Goal: Information Seeking & Learning: Learn about a topic

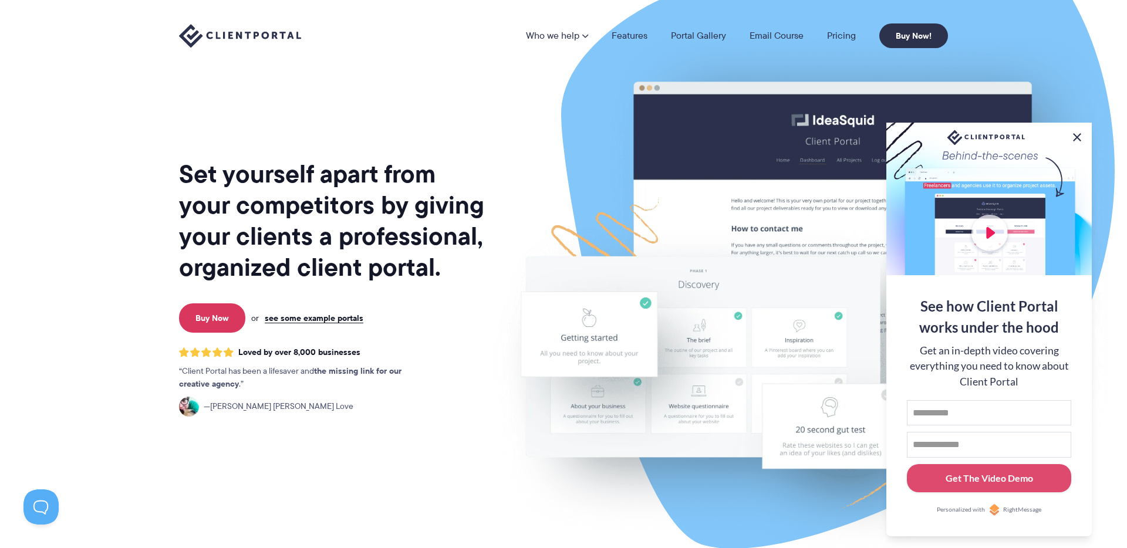
click at [1079, 134] on button at bounding box center [1077, 137] width 14 height 14
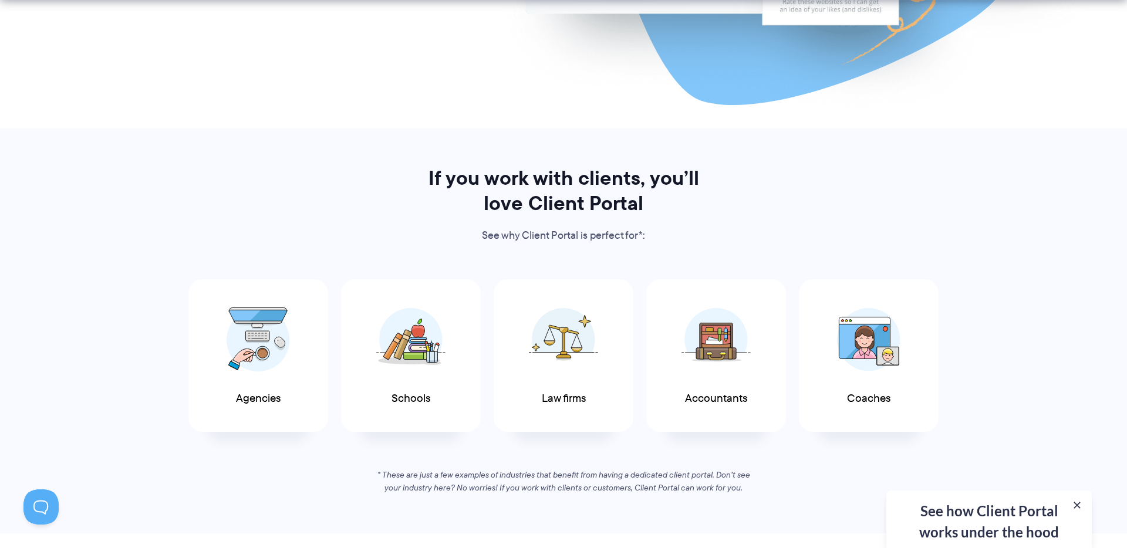
scroll to position [446, 0]
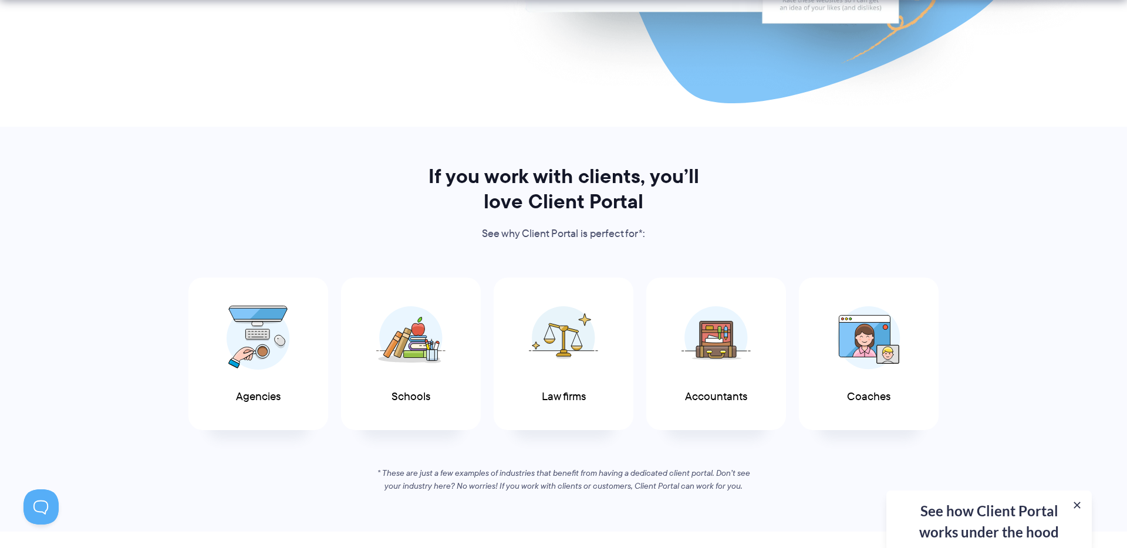
click at [981, 524] on div "See how Client Portal works under the hood Get an in-depth video covering every…" at bounding box center [989, 520] width 205 height 58
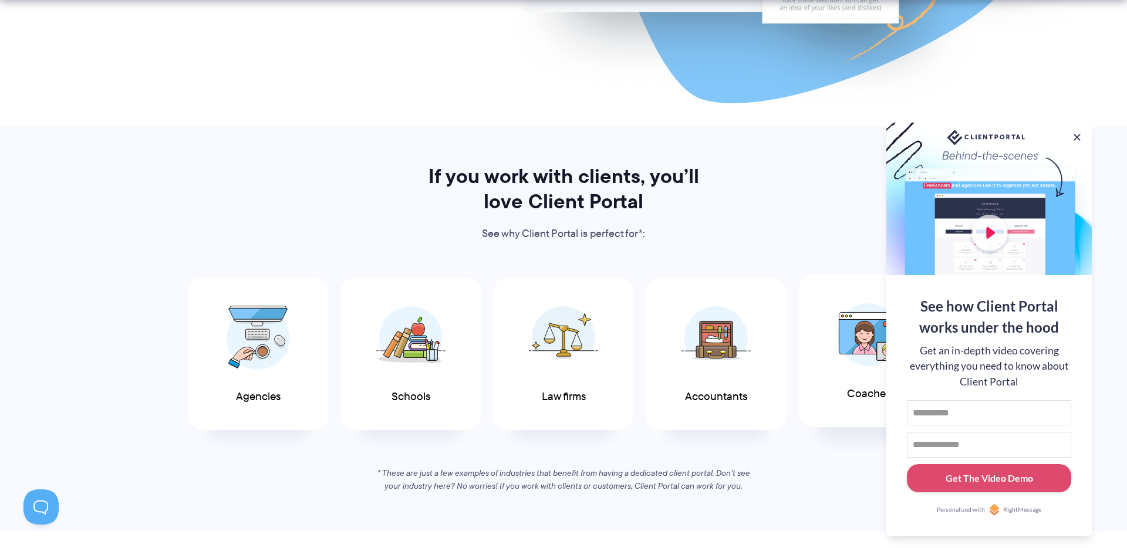
click at [806, 418] on div "Coaches" at bounding box center [869, 351] width 140 height 153
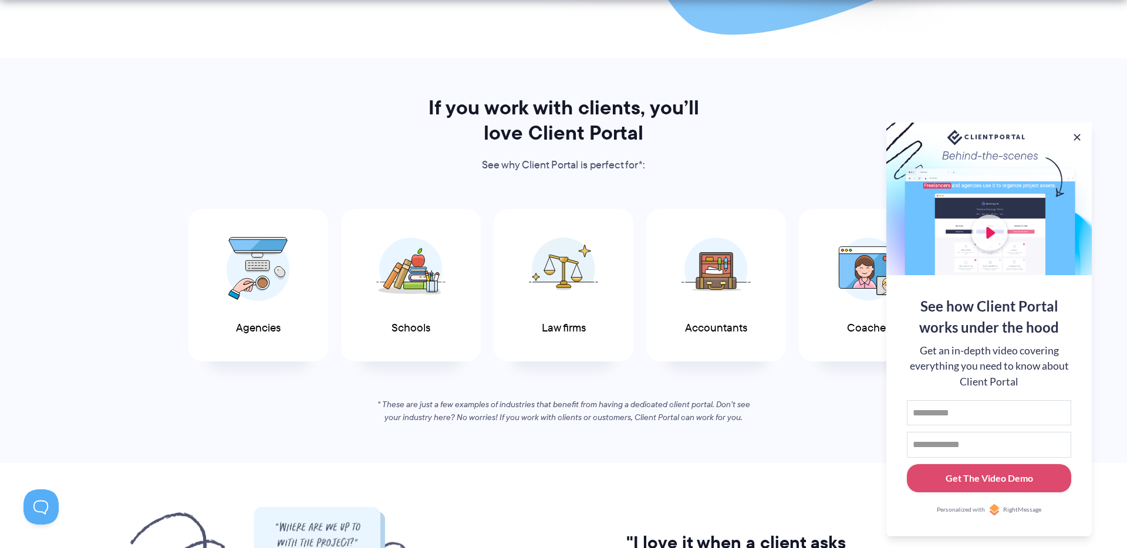
scroll to position [518, 0]
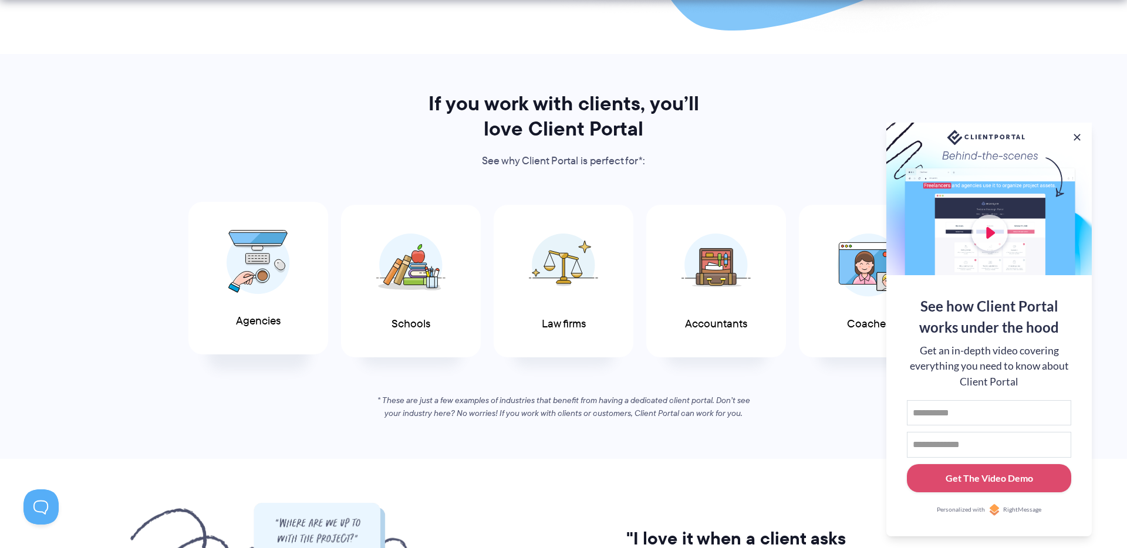
click at [285, 280] on img at bounding box center [258, 262] width 63 height 65
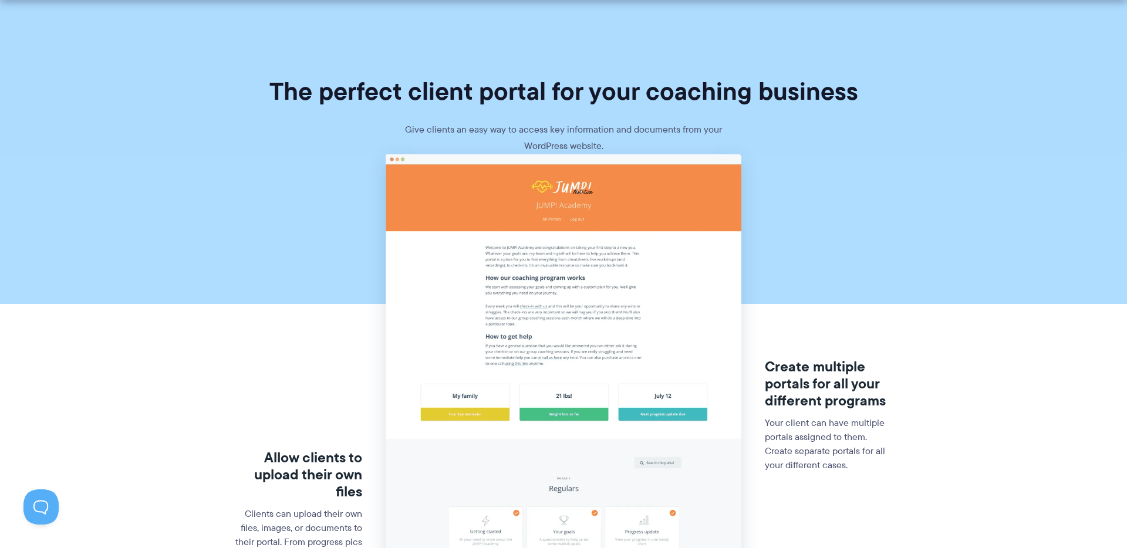
scroll to position [18, 0]
